Goal: Task Accomplishment & Management: Manage account settings

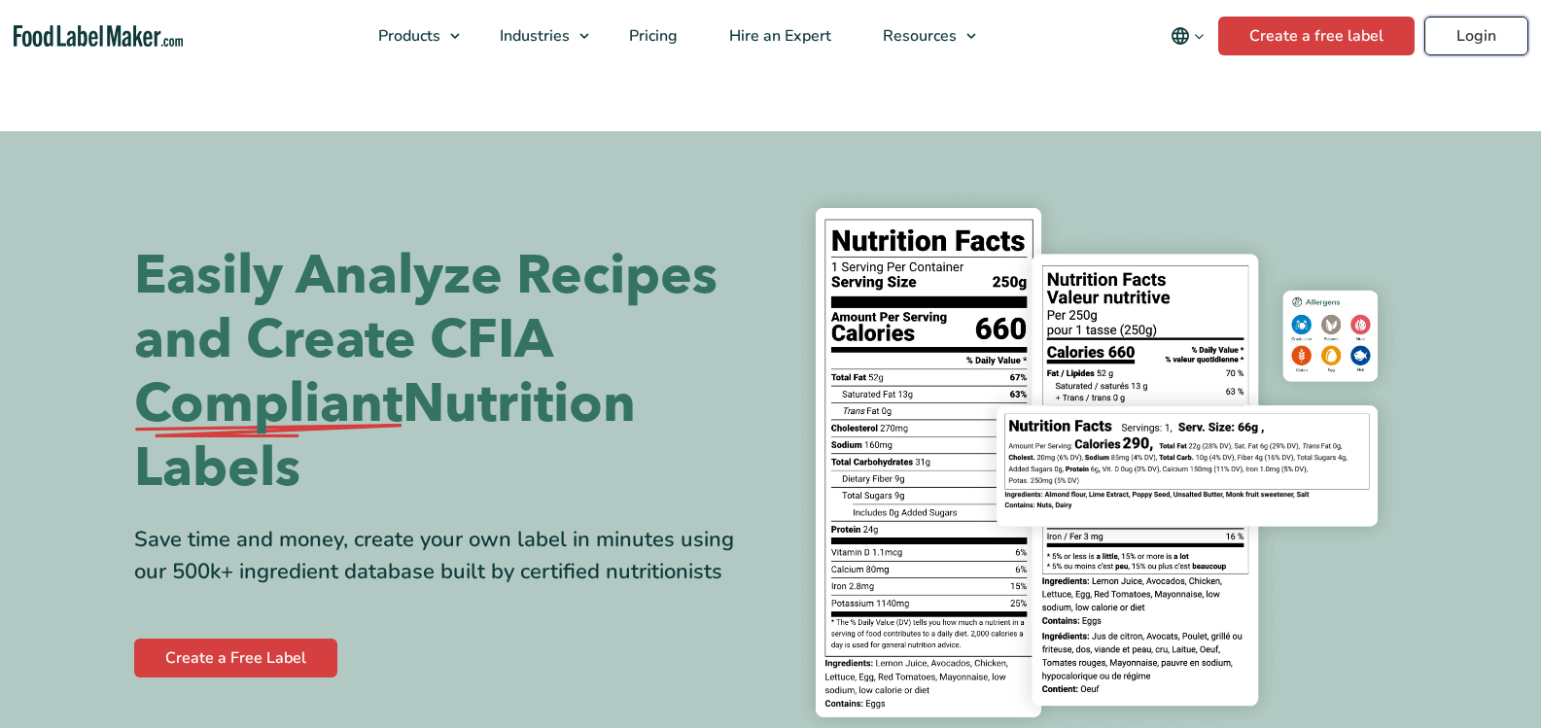
click at [1464, 36] on link "Login" at bounding box center [1477, 36] width 104 height 39
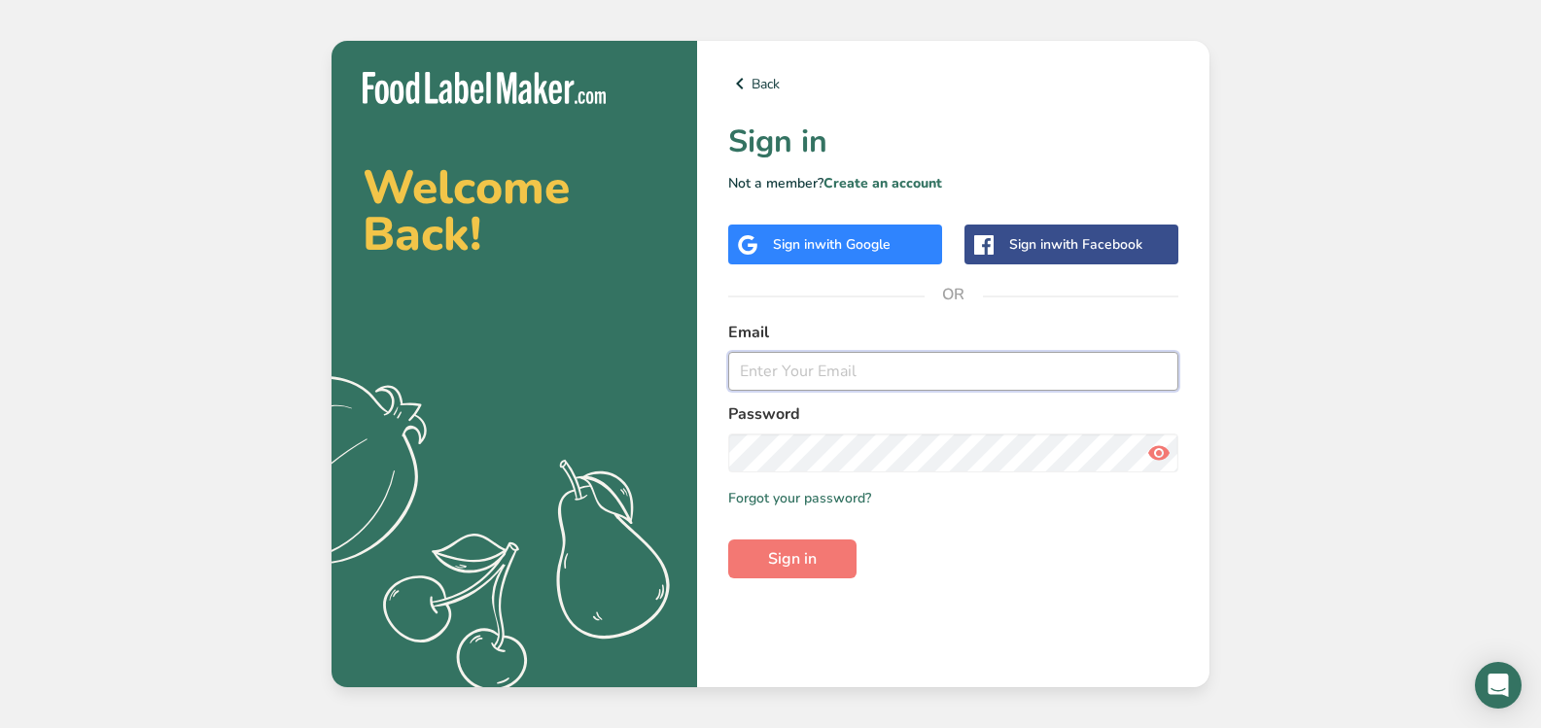
click at [821, 371] on input "email" at bounding box center [953, 371] width 450 height 39
type input "[EMAIL_ADDRESS][DOMAIN_NAME]"
